Goal: Find specific page/section: Find specific page/section

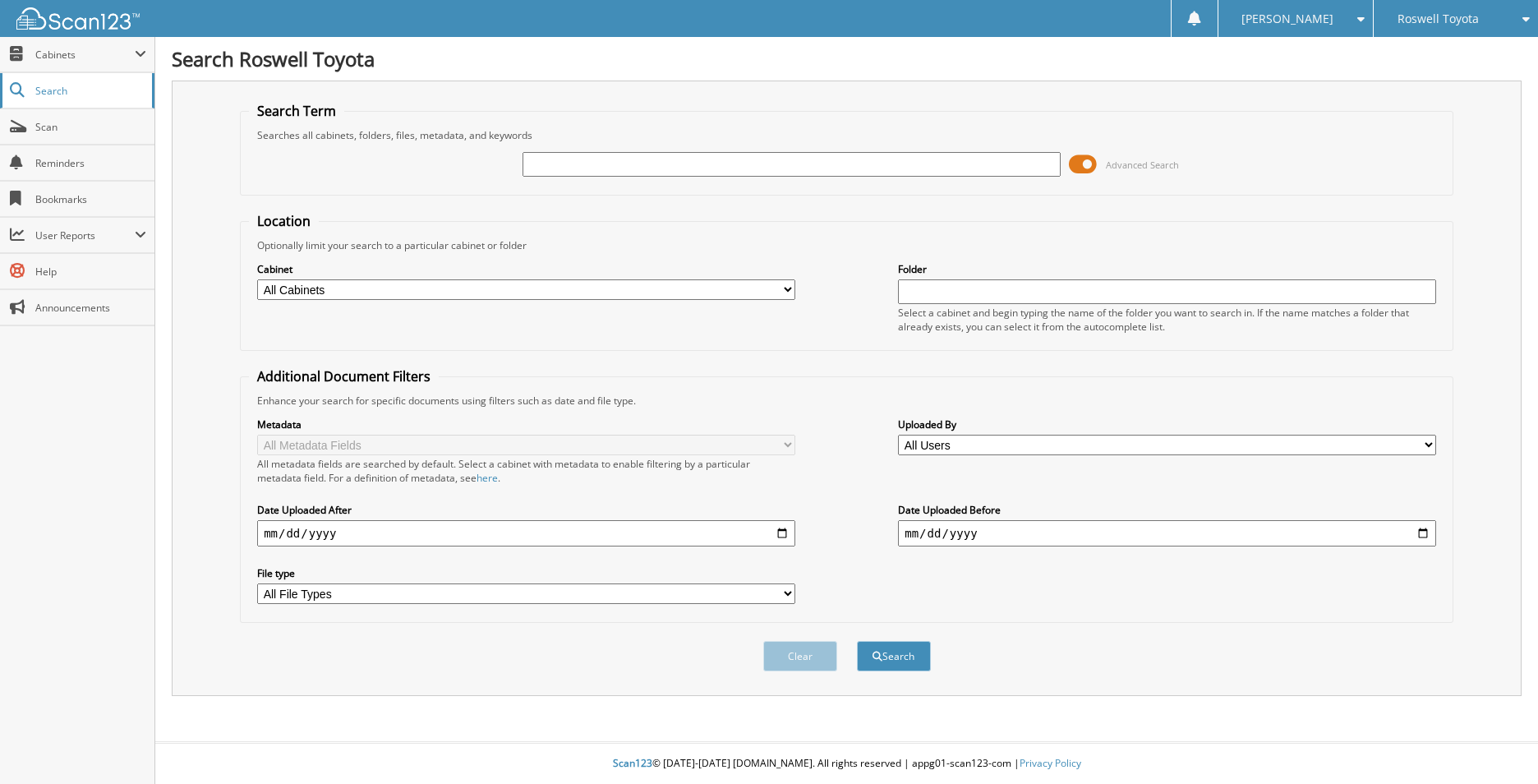
click at [67, 93] on span "Search" at bounding box center [90, 91] width 108 height 14
click at [78, 54] on span "Cabinets" at bounding box center [85, 55] width 99 height 14
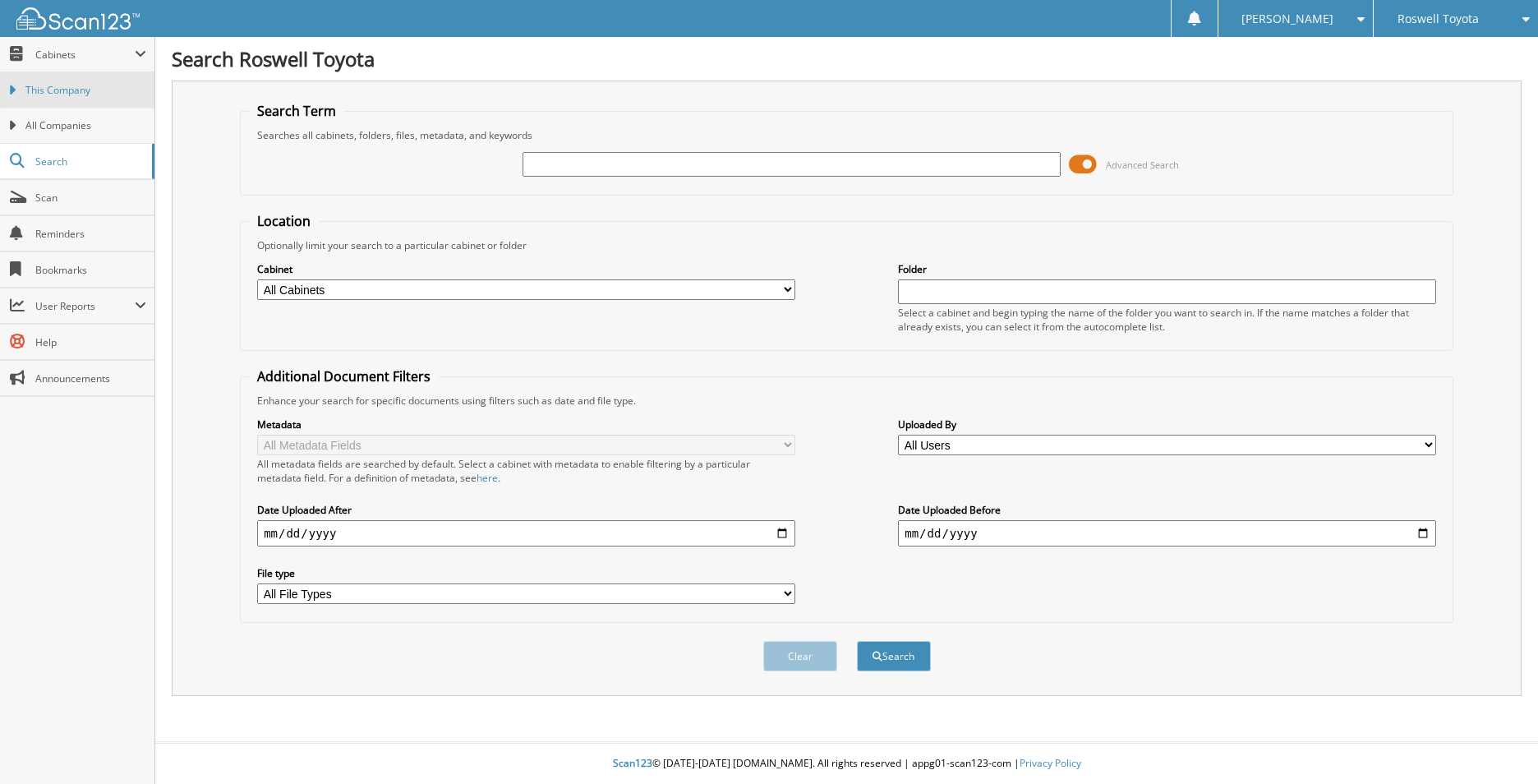
click at [64, 90] on span "This Company" at bounding box center [85, 90] width 121 height 15
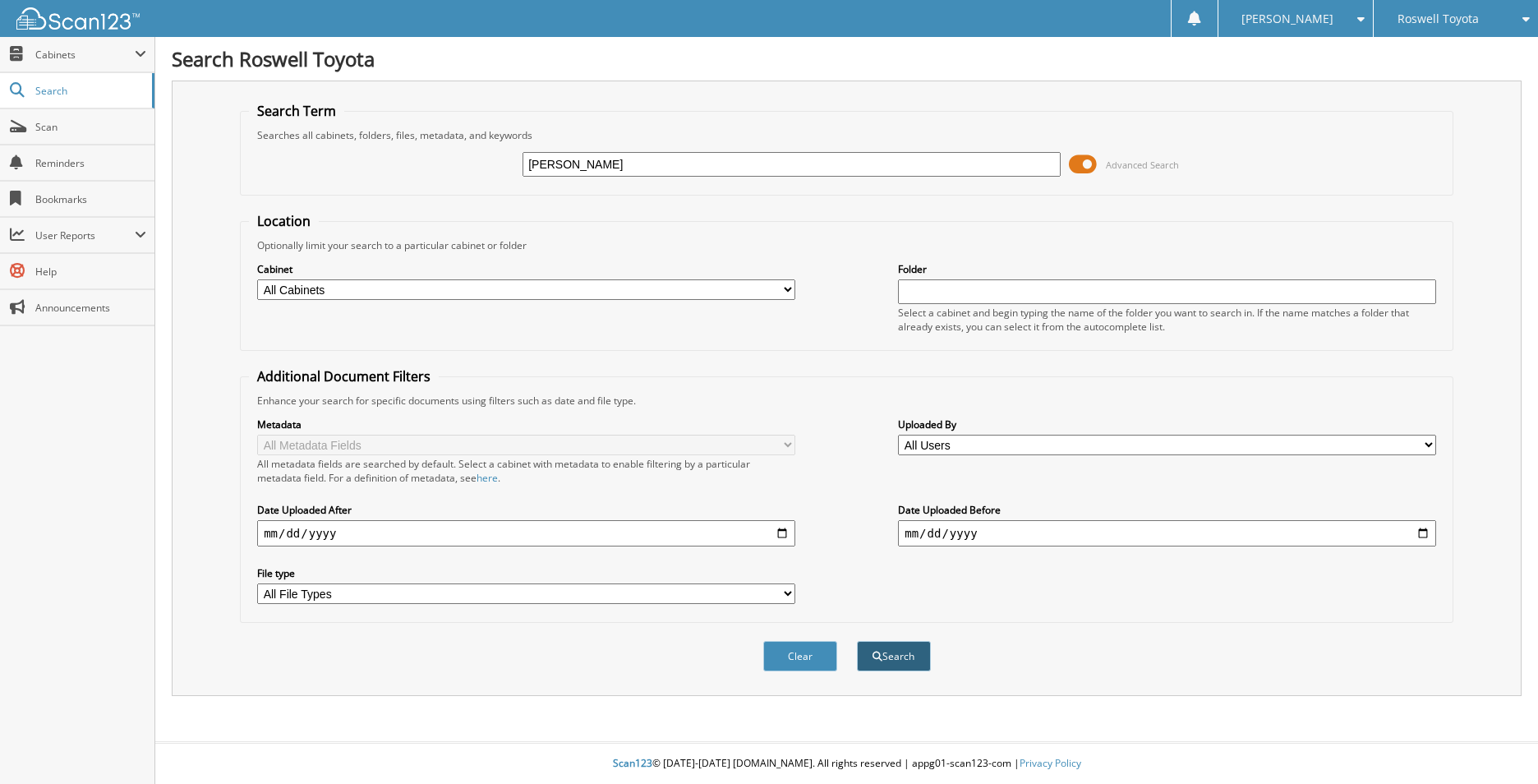
type input "[PERSON_NAME]"
click at [901, 655] on button "Search" at bounding box center [894, 656] width 74 height 30
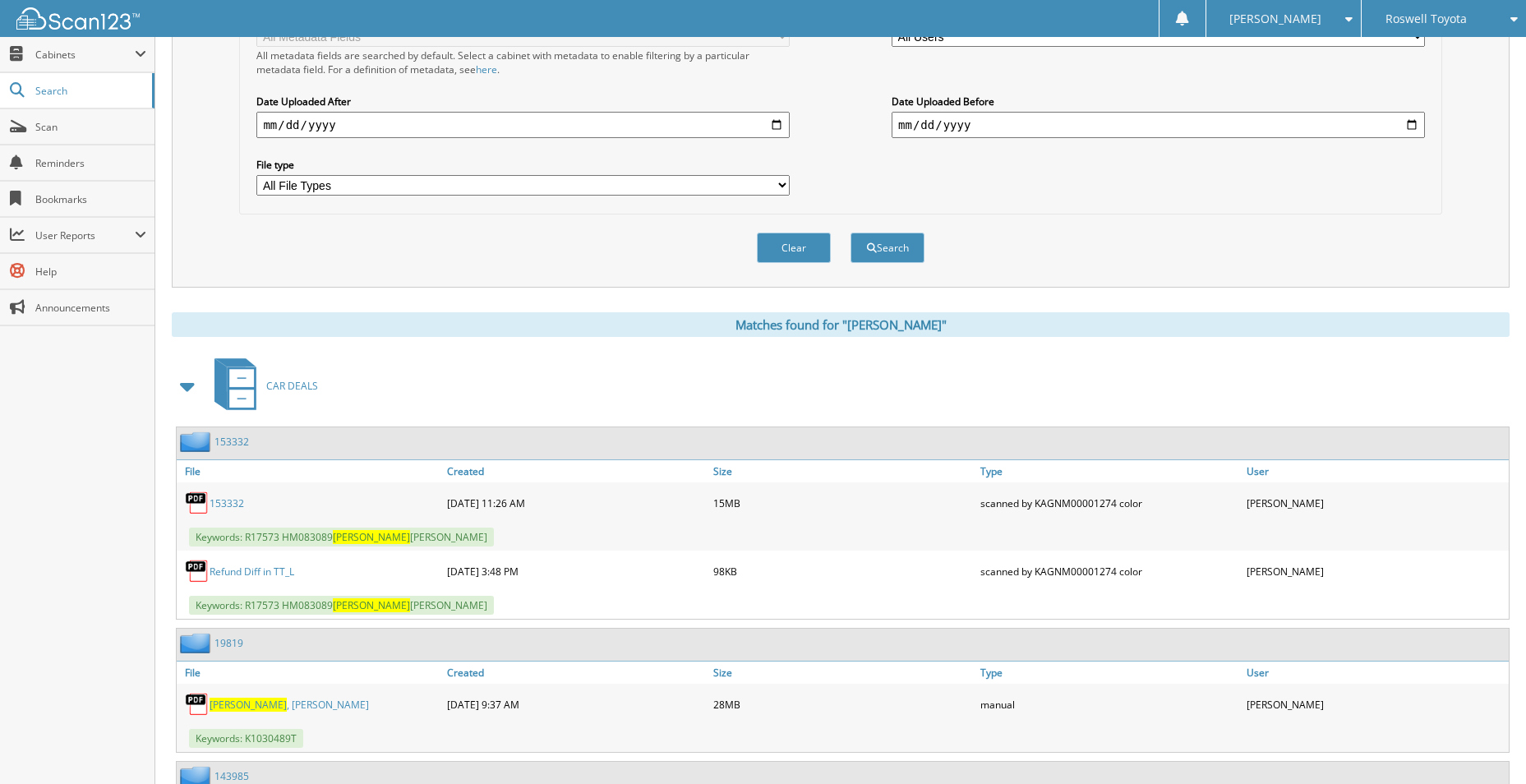
scroll to position [409, 0]
click at [236, 497] on link "153332" at bounding box center [227, 503] width 35 height 14
